Goal: Task Accomplishment & Management: Manage account settings

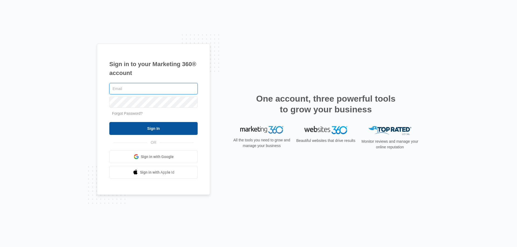
type input "[EMAIL_ADDRESS][DOMAIN_NAME]"
click at [173, 132] on input "Sign In" at bounding box center [153, 128] width 88 height 13
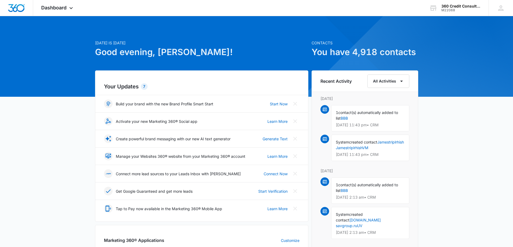
scroll to position [138, 0]
